Goal: Information Seeking & Learning: Learn about a topic

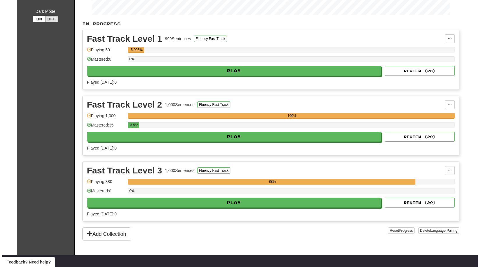
scroll to position [116, 0]
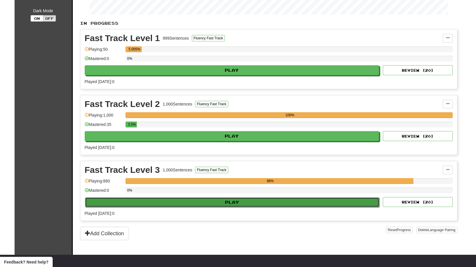
click at [219, 201] on button "Play" at bounding box center [232, 202] width 295 height 10
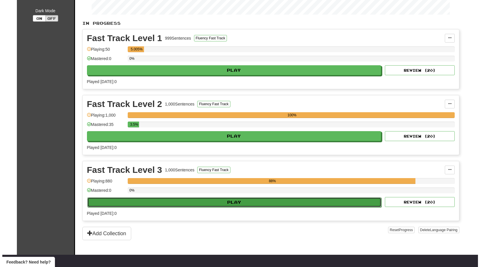
select select "**"
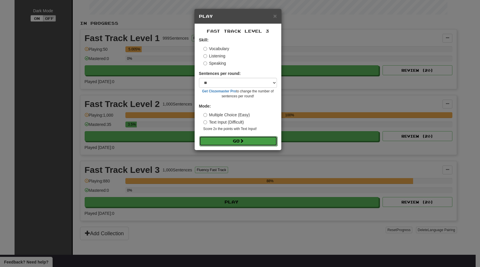
click at [234, 141] on button "Go" at bounding box center [238, 141] width 78 height 10
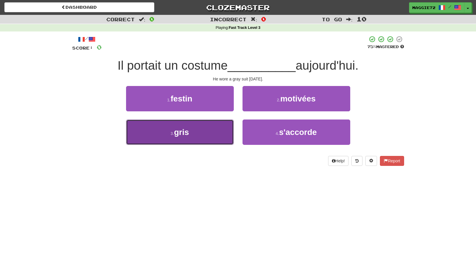
click at [203, 141] on button "3 . gris" at bounding box center [180, 131] width 108 height 25
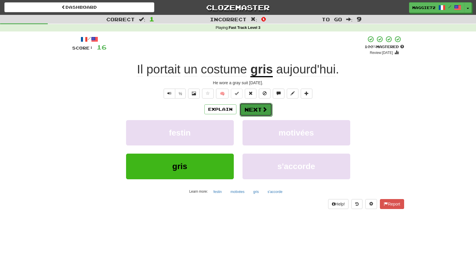
click at [251, 110] on button "Next" at bounding box center [256, 109] width 33 height 13
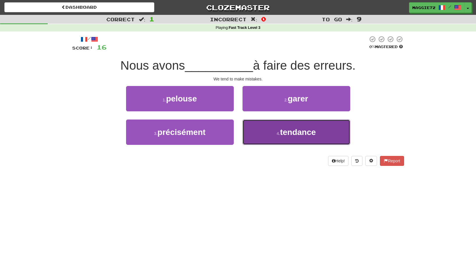
click at [272, 132] on button "4 . tendance" at bounding box center [297, 131] width 108 height 25
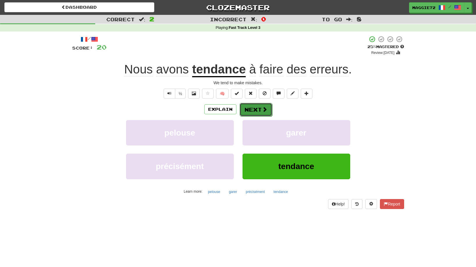
click at [256, 110] on button "Next" at bounding box center [256, 109] width 33 height 13
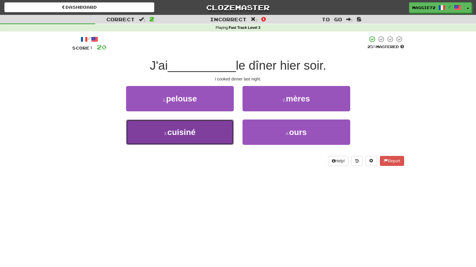
click at [183, 142] on button "3 . cuisiné" at bounding box center [180, 131] width 108 height 25
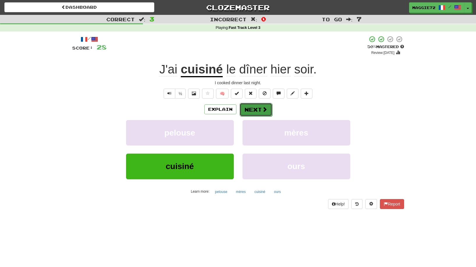
click at [246, 105] on button "Next" at bounding box center [256, 109] width 33 height 13
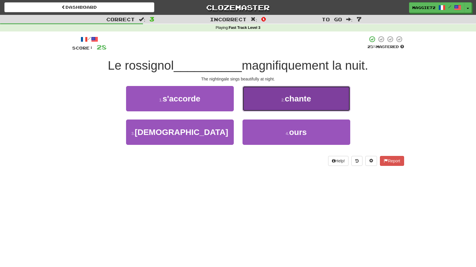
click at [284, 98] on small "2 ." at bounding box center [283, 100] width 3 height 5
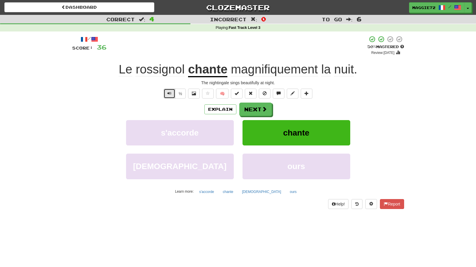
click at [167, 95] on span "Text-to-speech controls" at bounding box center [169, 93] width 4 height 4
click at [255, 111] on button "Next" at bounding box center [256, 109] width 33 height 13
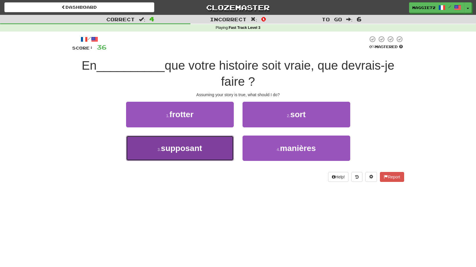
click at [192, 144] on span "supposant" at bounding box center [181, 148] width 41 height 9
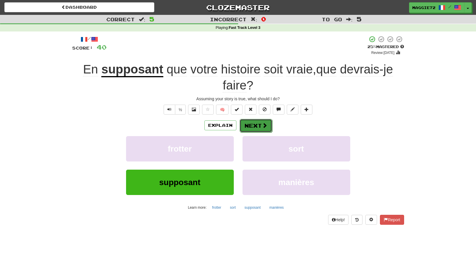
click at [260, 124] on button "Next" at bounding box center [256, 125] width 33 height 13
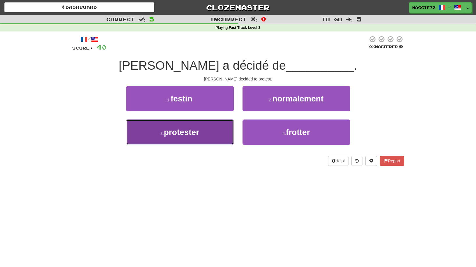
click at [217, 129] on button "3 . protester" at bounding box center [180, 131] width 108 height 25
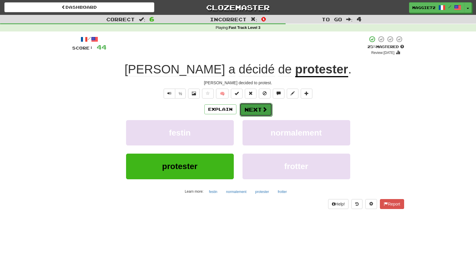
click at [248, 108] on button "Next" at bounding box center [256, 109] width 33 height 13
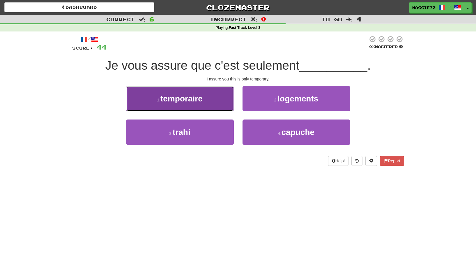
click at [208, 106] on button "1 . temporaire" at bounding box center [180, 98] width 108 height 25
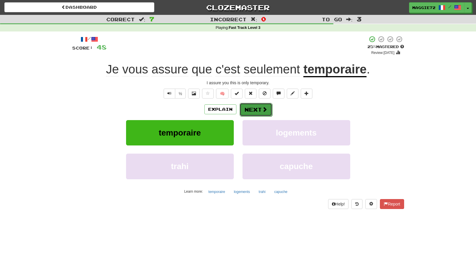
click at [256, 109] on button "Next" at bounding box center [256, 109] width 33 height 13
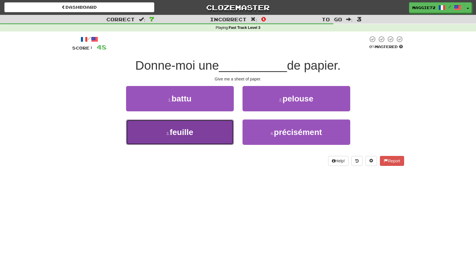
click at [183, 134] on span "feuille" at bounding box center [182, 132] width 24 height 9
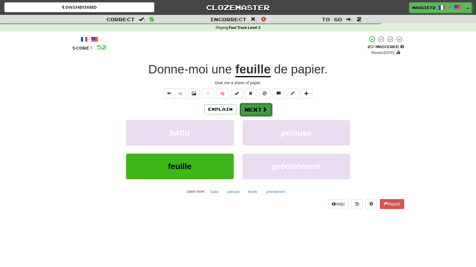
click at [257, 109] on button "Next" at bounding box center [256, 109] width 33 height 13
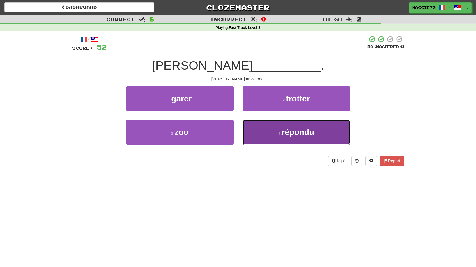
click at [270, 127] on button "4 . répondu" at bounding box center [297, 131] width 108 height 25
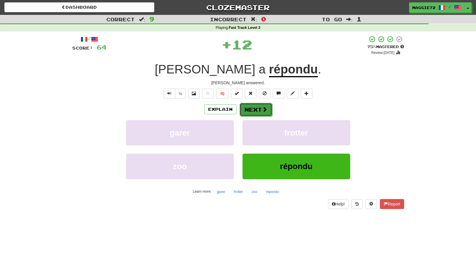
click at [257, 109] on button "Next" at bounding box center [256, 109] width 33 height 13
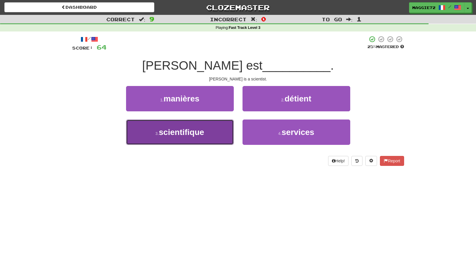
click at [200, 129] on span "scientifique" at bounding box center [181, 132] width 45 height 9
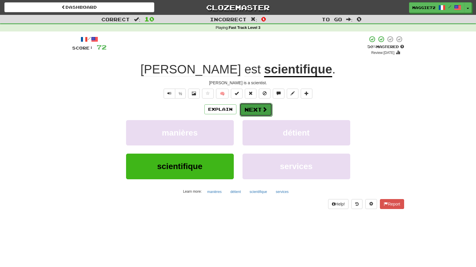
click at [252, 108] on button "Next" at bounding box center [256, 109] width 33 height 13
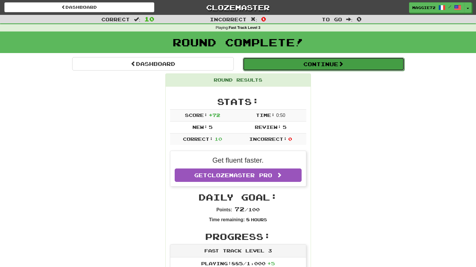
click at [291, 65] on button "Continue" at bounding box center [324, 63] width 162 height 13
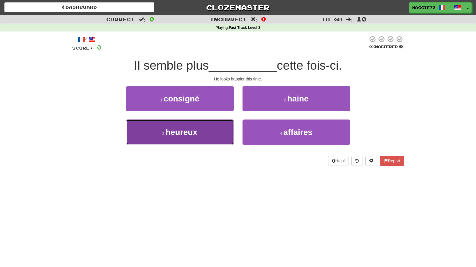
click at [213, 136] on button "3 . heureux" at bounding box center [180, 131] width 108 height 25
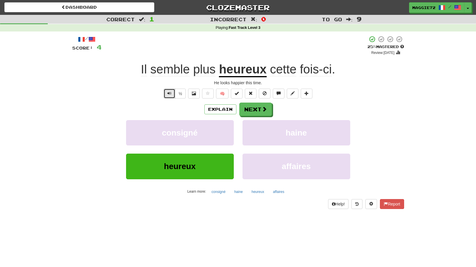
click at [169, 95] on span "Text-to-speech controls" at bounding box center [169, 93] width 4 height 4
click at [250, 112] on button "Next" at bounding box center [256, 109] width 33 height 13
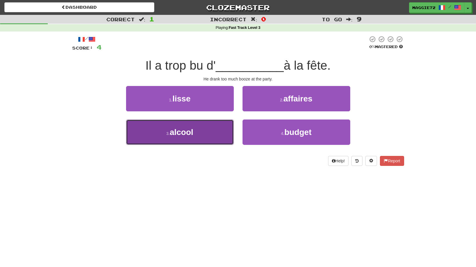
click at [167, 132] on small "3 ." at bounding box center [167, 133] width 3 height 5
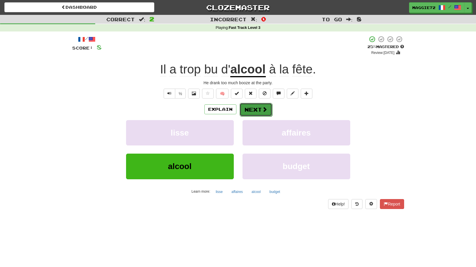
click at [252, 109] on button "Next" at bounding box center [256, 109] width 33 height 13
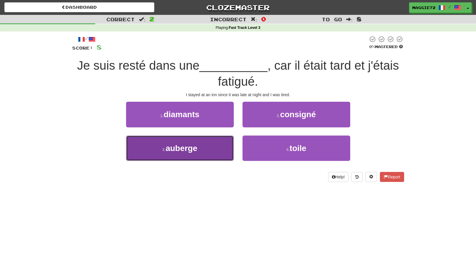
click at [202, 150] on button "3 . auberge" at bounding box center [180, 147] width 108 height 25
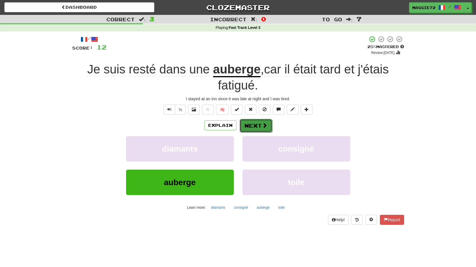
click at [262, 125] on span at bounding box center [264, 125] width 5 height 5
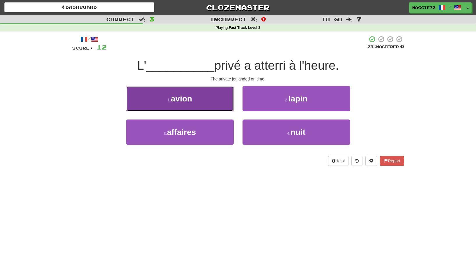
click at [171, 96] on button "1 . avion" at bounding box center [180, 98] width 108 height 25
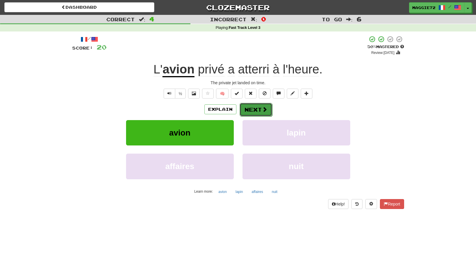
click at [263, 110] on span at bounding box center [264, 109] width 5 height 5
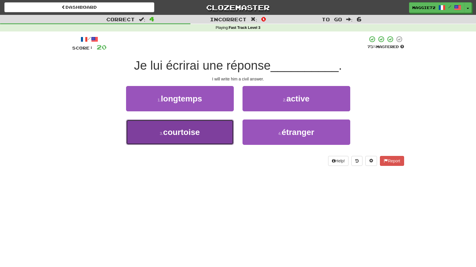
click at [197, 136] on span "courtoise" at bounding box center [181, 132] width 37 height 9
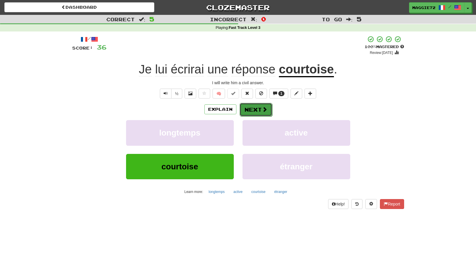
click at [257, 109] on button "Next" at bounding box center [256, 109] width 33 height 13
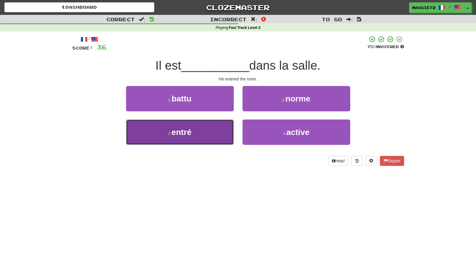
click at [191, 126] on button "3 . entré" at bounding box center [180, 131] width 108 height 25
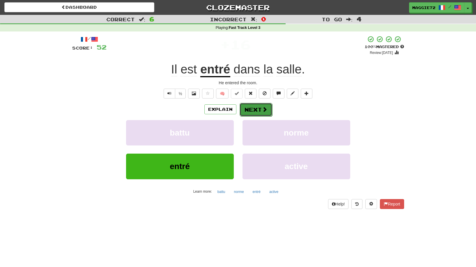
click at [254, 105] on button "Next" at bounding box center [256, 109] width 33 height 13
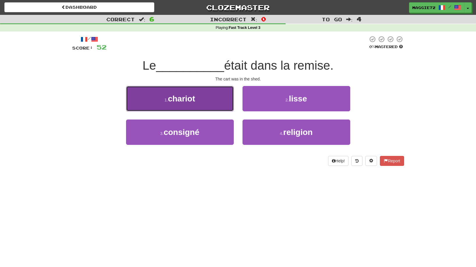
click at [193, 102] on span "chariot" at bounding box center [181, 98] width 27 height 9
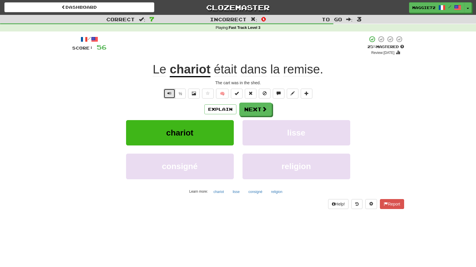
click at [165, 92] on button "Text-to-speech controls" at bounding box center [170, 94] width 12 height 10
click at [257, 111] on button "Next" at bounding box center [256, 109] width 33 height 13
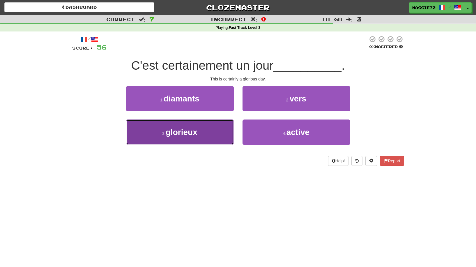
click at [154, 136] on button "3 . glorieux" at bounding box center [180, 131] width 108 height 25
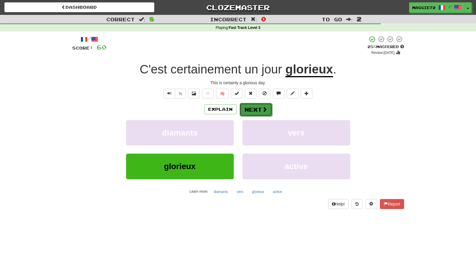
click at [256, 111] on button "Next" at bounding box center [256, 109] width 33 height 13
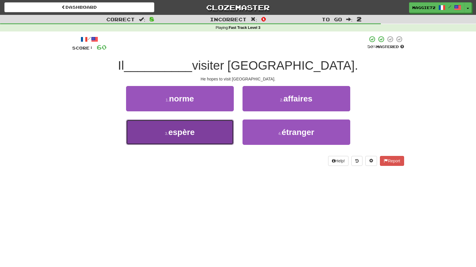
click at [186, 135] on span "espère" at bounding box center [181, 132] width 26 height 9
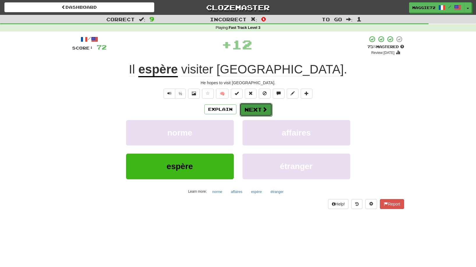
click at [250, 109] on button "Next" at bounding box center [256, 109] width 33 height 13
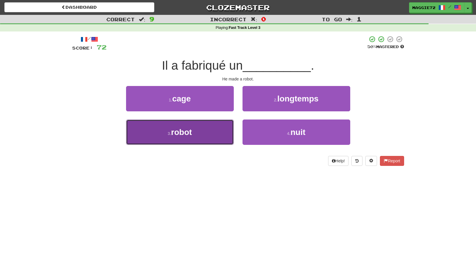
click at [206, 128] on button "3 . robot" at bounding box center [180, 131] width 108 height 25
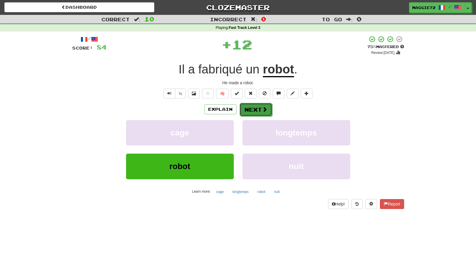
click at [251, 110] on button "Next" at bounding box center [256, 109] width 33 height 13
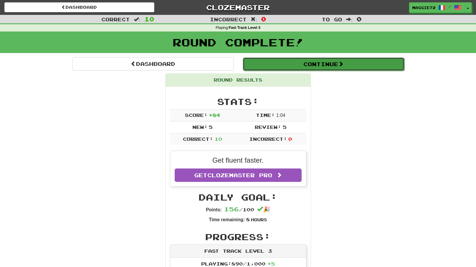
click at [307, 63] on button "Continue" at bounding box center [324, 63] width 162 height 13
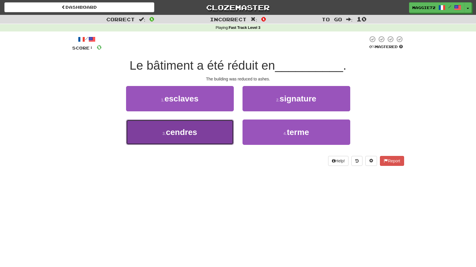
click at [188, 135] on span "cendres" at bounding box center [181, 132] width 31 height 9
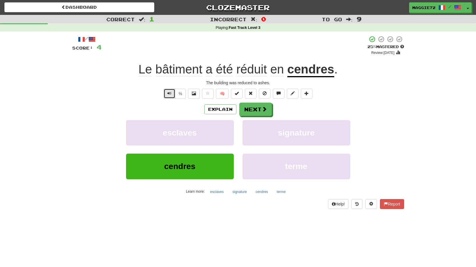
click at [169, 94] on span "Text-to-speech controls" at bounding box center [169, 93] width 4 height 4
click at [250, 110] on button "Next" at bounding box center [256, 109] width 33 height 13
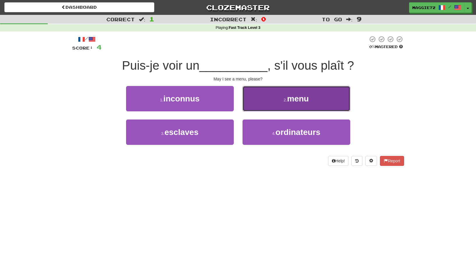
click at [286, 103] on button "2 . menu" at bounding box center [297, 98] width 108 height 25
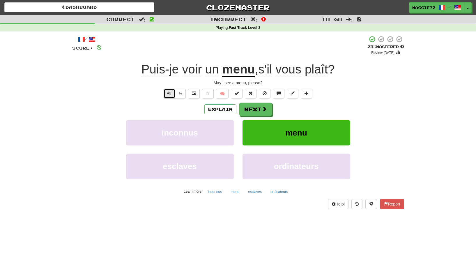
click at [167, 94] on button "Text-to-speech controls" at bounding box center [170, 94] width 12 height 10
click at [255, 111] on button "Next" at bounding box center [256, 109] width 33 height 13
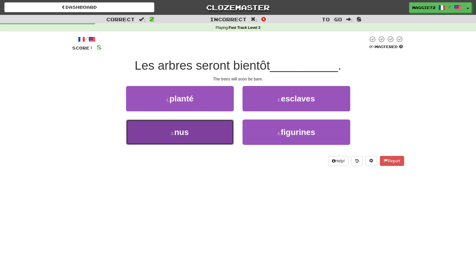
click at [184, 133] on span "nus" at bounding box center [181, 132] width 15 height 9
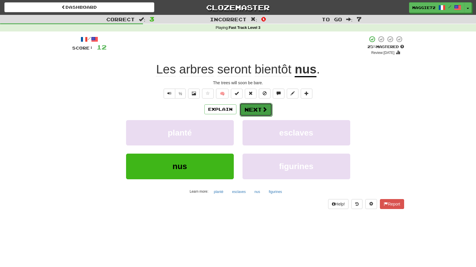
click at [249, 114] on button "Next" at bounding box center [256, 109] width 33 height 13
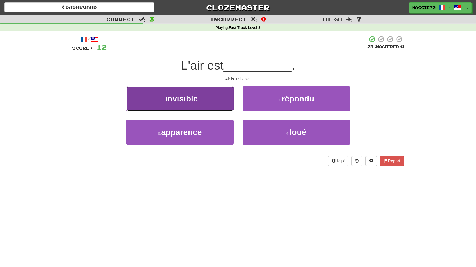
click at [201, 104] on button "1 . invisible" at bounding box center [180, 98] width 108 height 25
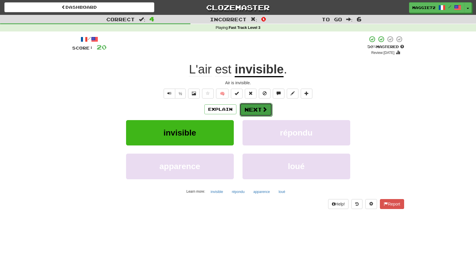
click at [254, 110] on button "Next" at bounding box center [256, 109] width 33 height 13
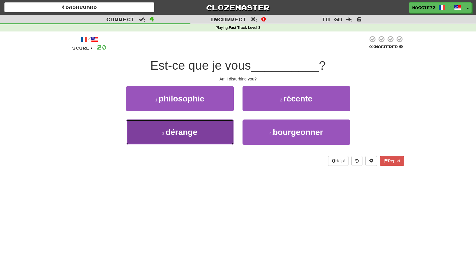
click at [204, 132] on button "3 . dérange" at bounding box center [180, 131] width 108 height 25
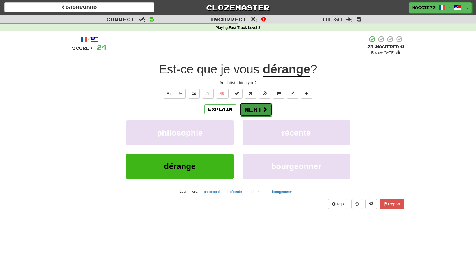
click at [250, 109] on button "Next" at bounding box center [256, 109] width 33 height 13
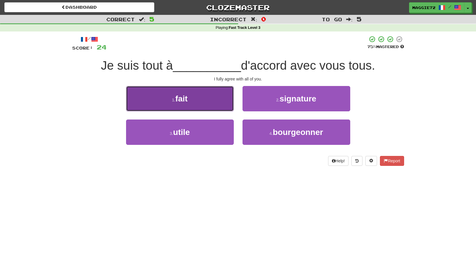
click at [190, 104] on button "1 . fait" at bounding box center [180, 98] width 108 height 25
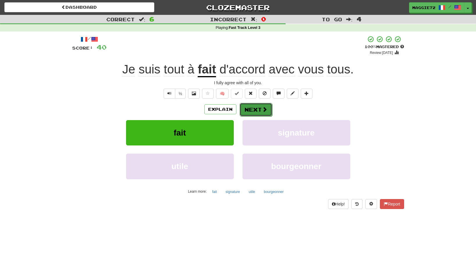
click at [252, 109] on button "Next" at bounding box center [256, 109] width 33 height 13
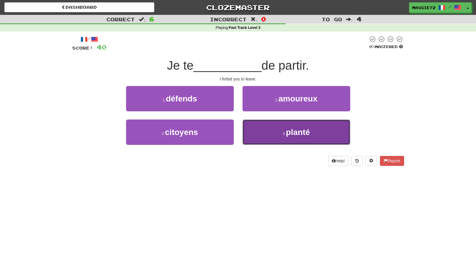
click at [268, 135] on button "4 . planté" at bounding box center [297, 131] width 108 height 25
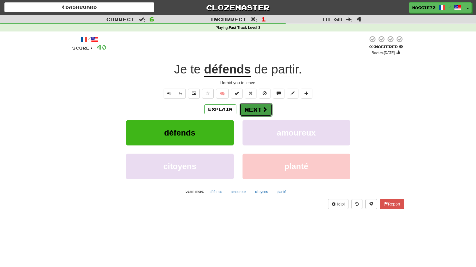
click at [253, 110] on button "Next" at bounding box center [256, 109] width 33 height 13
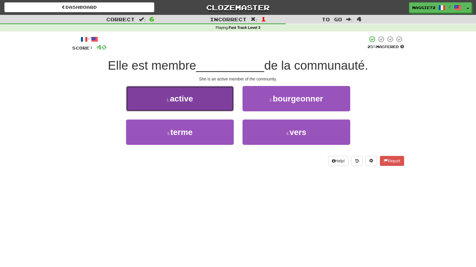
click at [215, 108] on button "1 . active" at bounding box center [180, 98] width 108 height 25
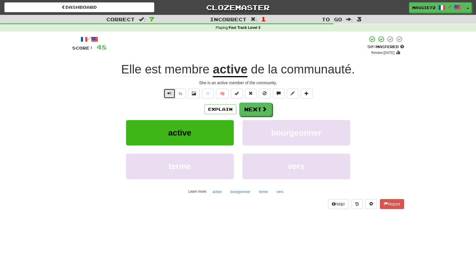
click at [171, 93] on button "Text-to-speech controls" at bounding box center [170, 94] width 12 height 10
click at [254, 109] on button "Next" at bounding box center [256, 109] width 33 height 13
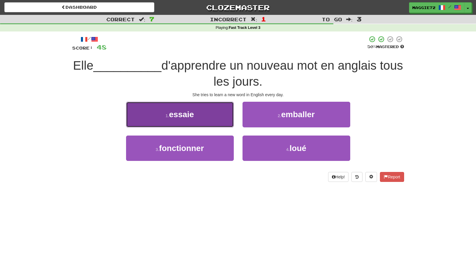
click at [211, 113] on button "1 . essaie" at bounding box center [180, 114] width 108 height 25
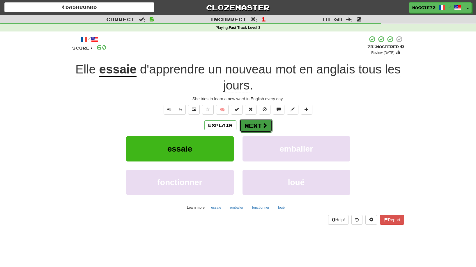
click at [254, 124] on button "Next" at bounding box center [256, 125] width 33 height 13
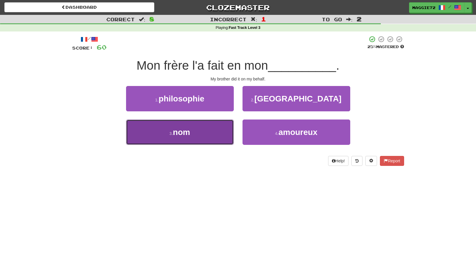
click at [196, 137] on button "3 . nom" at bounding box center [180, 131] width 108 height 25
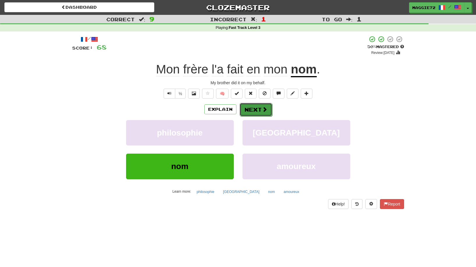
click at [255, 111] on button "Next" at bounding box center [256, 109] width 33 height 13
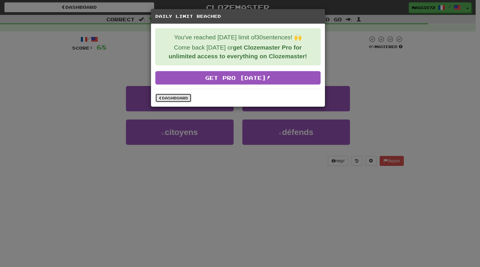
click at [177, 99] on link "Dashboard" at bounding box center [173, 97] width 36 height 9
